Goal: Task Accomplishment & Management: Use online tool/utility

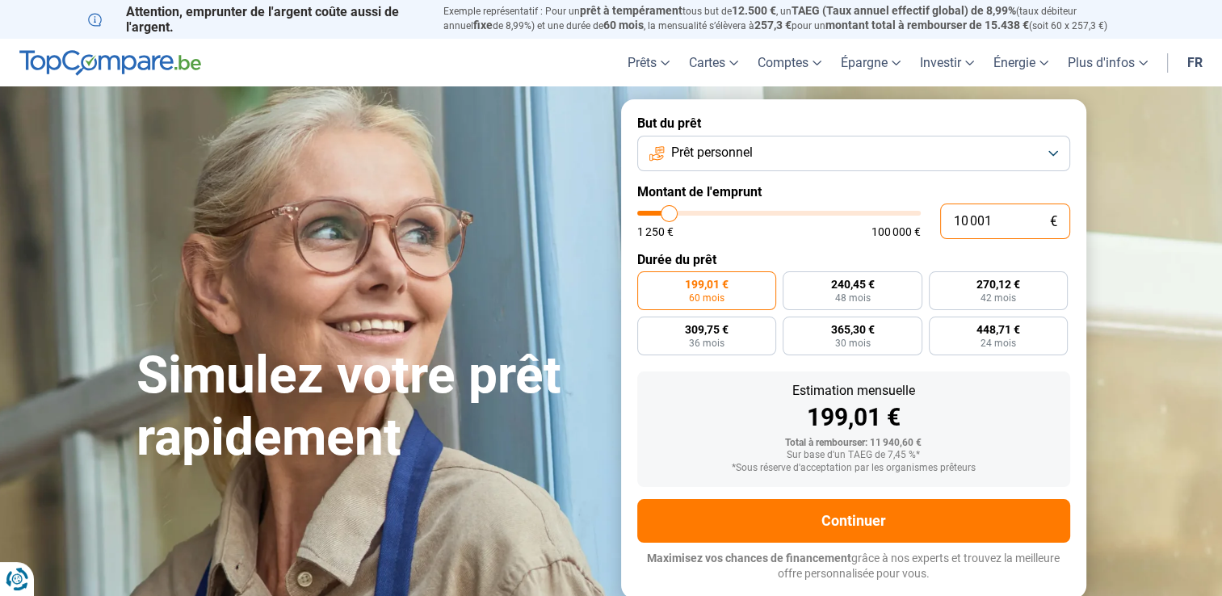
click at [961, 218] on input "10 001" at bounding box center [1005, 222] width 130 height 36
type input "1"
type input "1250"
type input "17"
type input "1250"
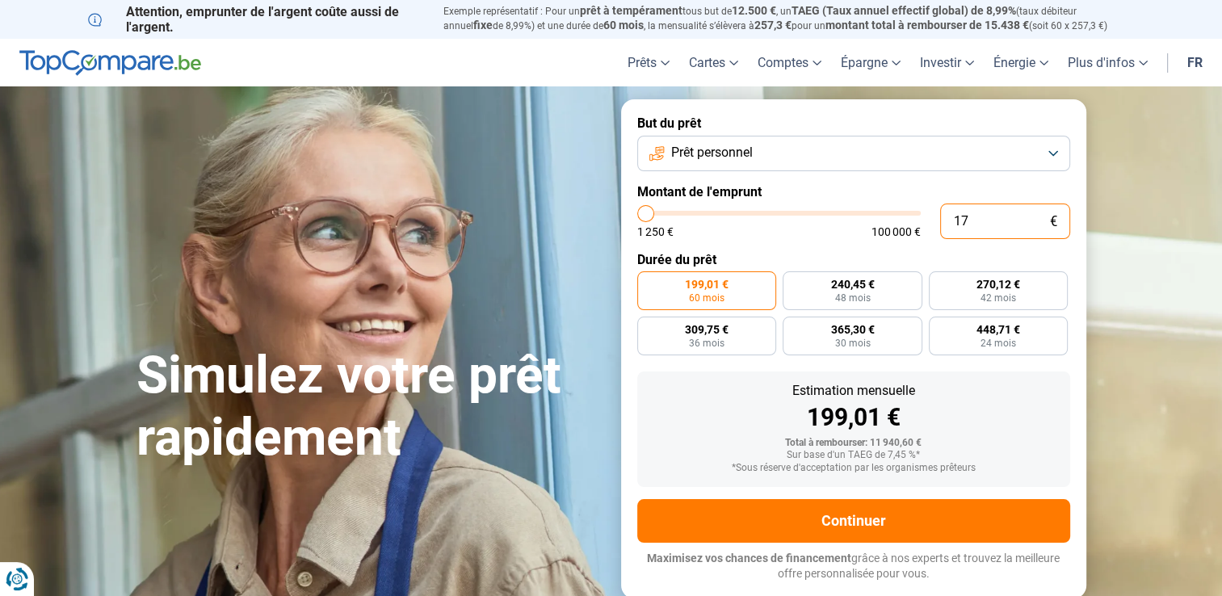
type input "1"
type input "1250"
type input "0"
type input "1250"
type input "7"
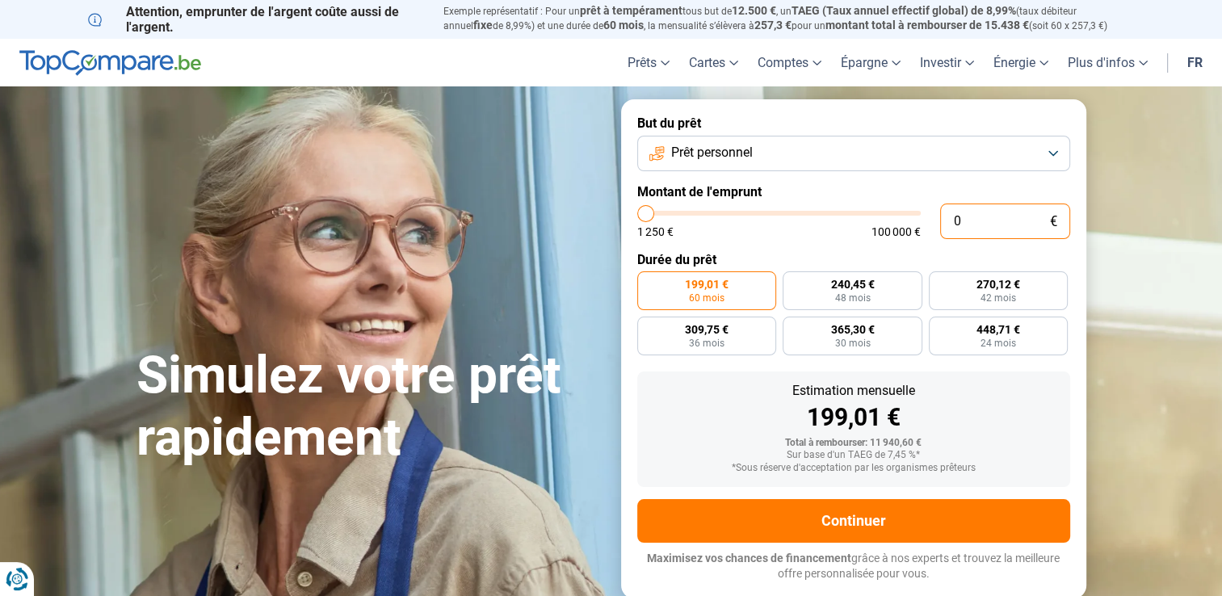
type input "1250"
type input "70"
type input "1250"
type input "700"
type input "1250"
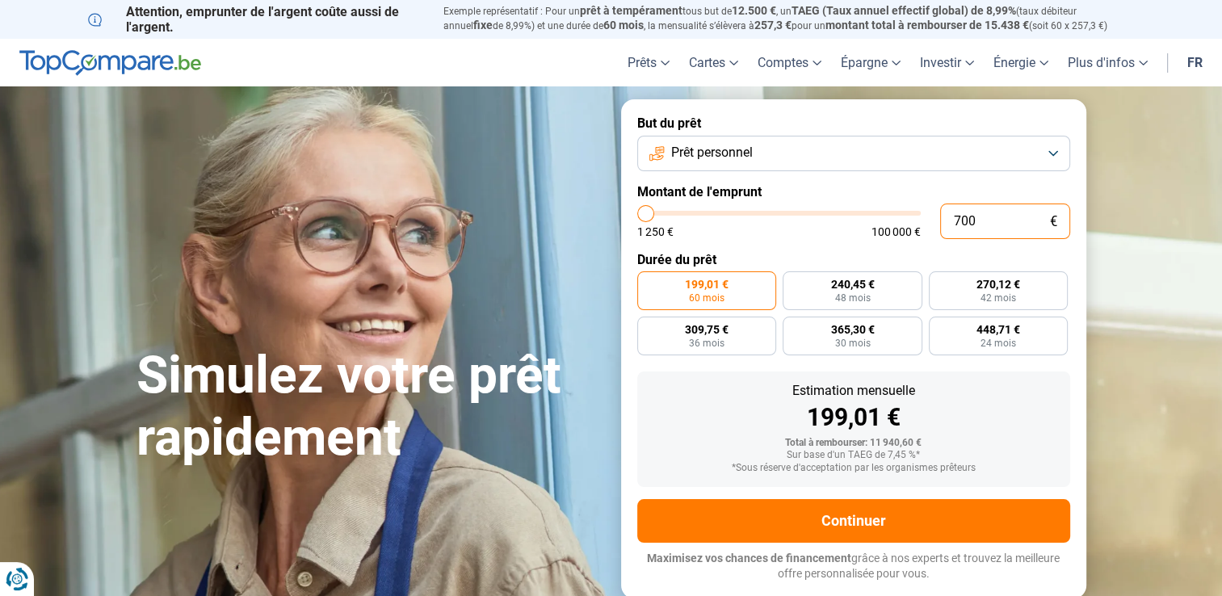
type input "7 000"
type input "7000"
type input "70 000"
type input "70000"
radio input "false"
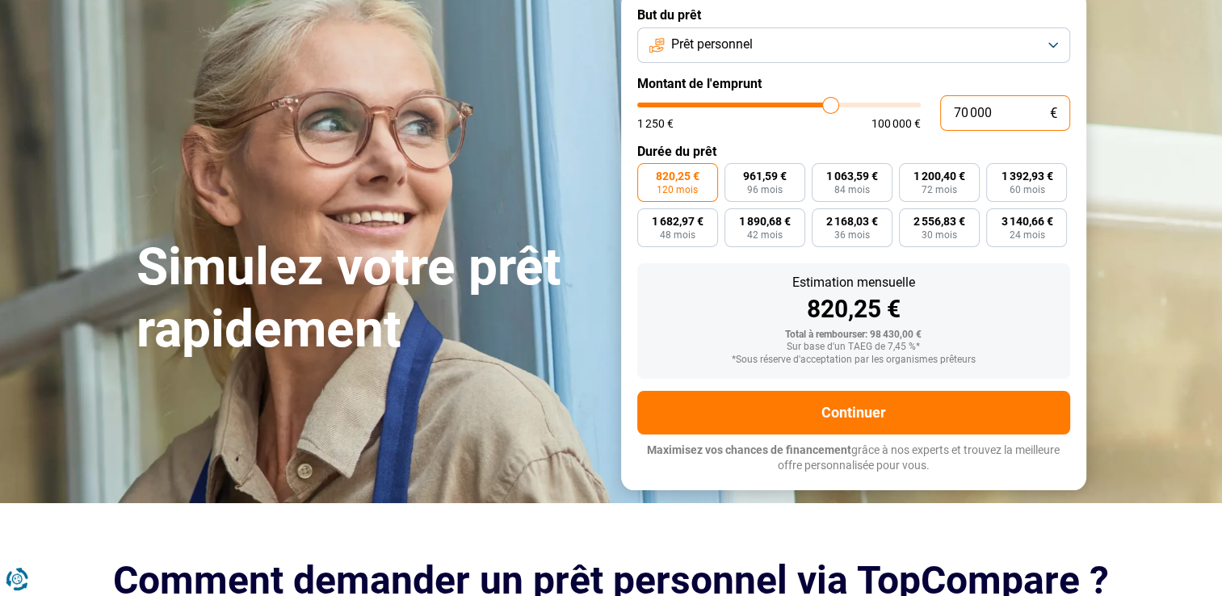
scroll to position [81, 0]
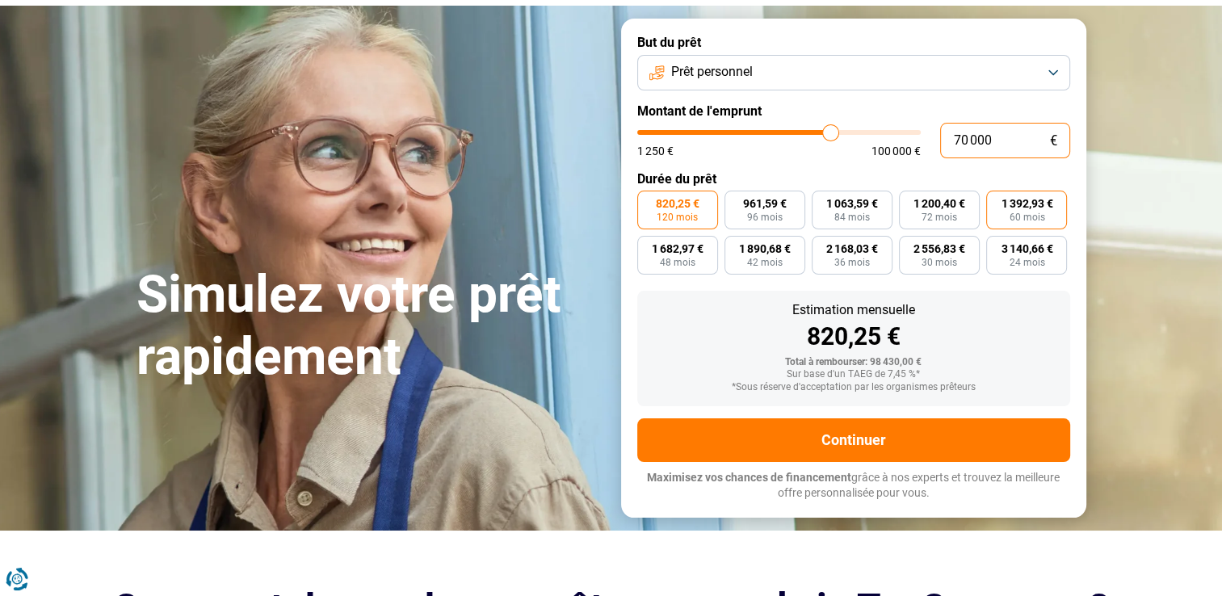
type input "70 000"
click at [1027, 209] on span "1 392,93 €" at bounding box center [1027, 203] width 52 height 11
click at [997, 201] on input "1 392,93 € 60 mois" at bounding box center [991, 196] width 11 height 11
radio input "true"
